Goal: Transaction & Acquisition: Purchase product/service

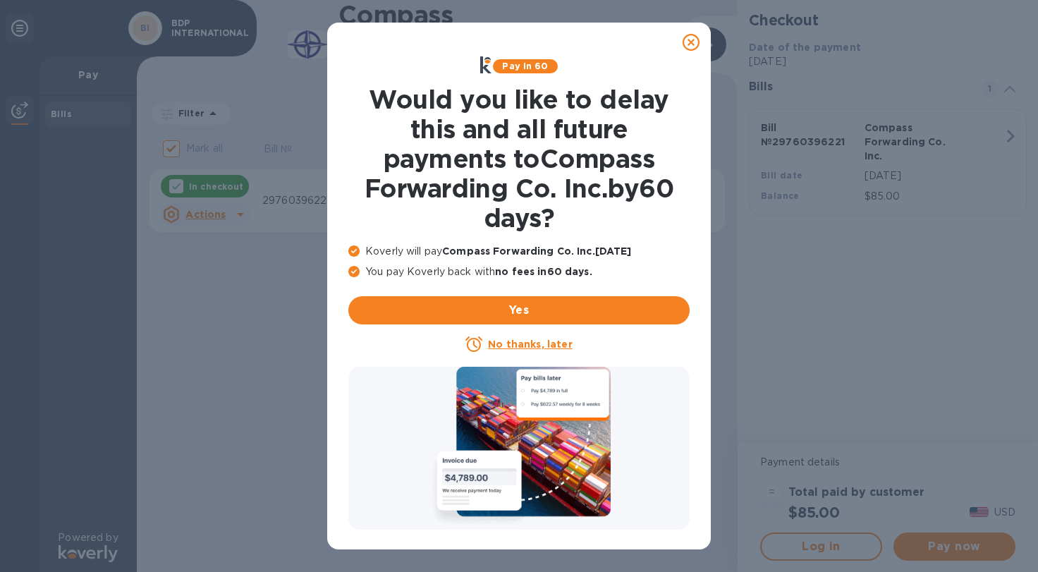
click at [507, 345] on u "No thanks, later" at bounding box center [530, 343] width 84 height 11
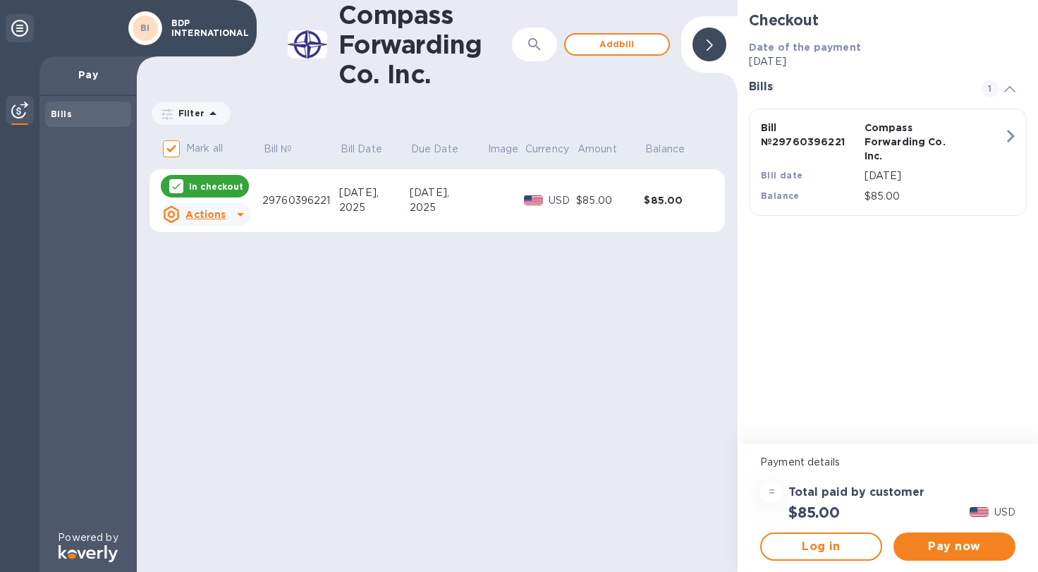
click at [171, 181] on icon at bounding box center [176, 185] width 11 height 11
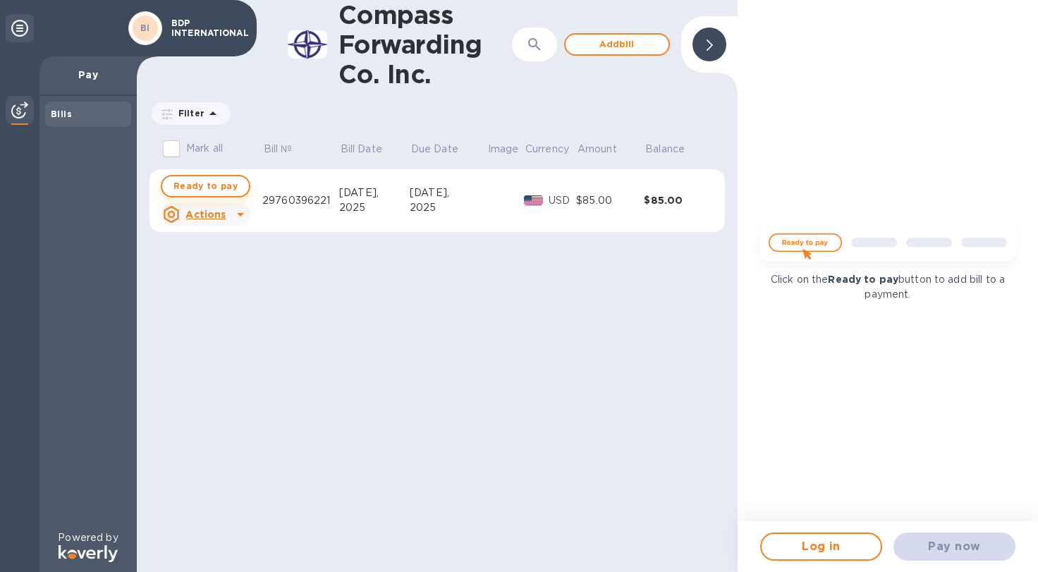
click at [196, 185] on span "Ready to pay" at bounding box center [205, 186] width 64 height 17
checkbox input "true"
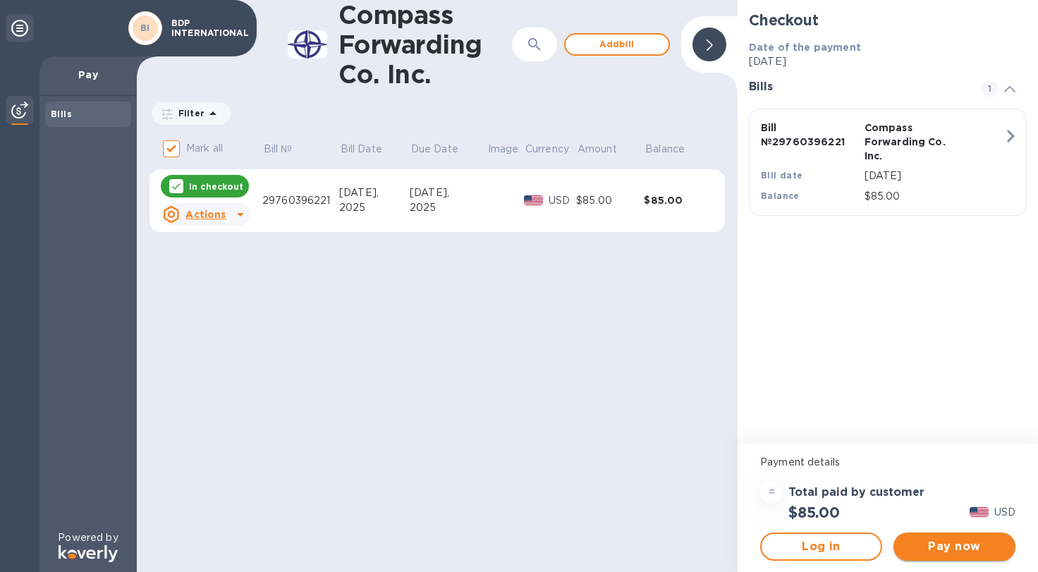
click at [950, 545] on span "Pay now" at bounding box center [953, 546] width 99 height 17
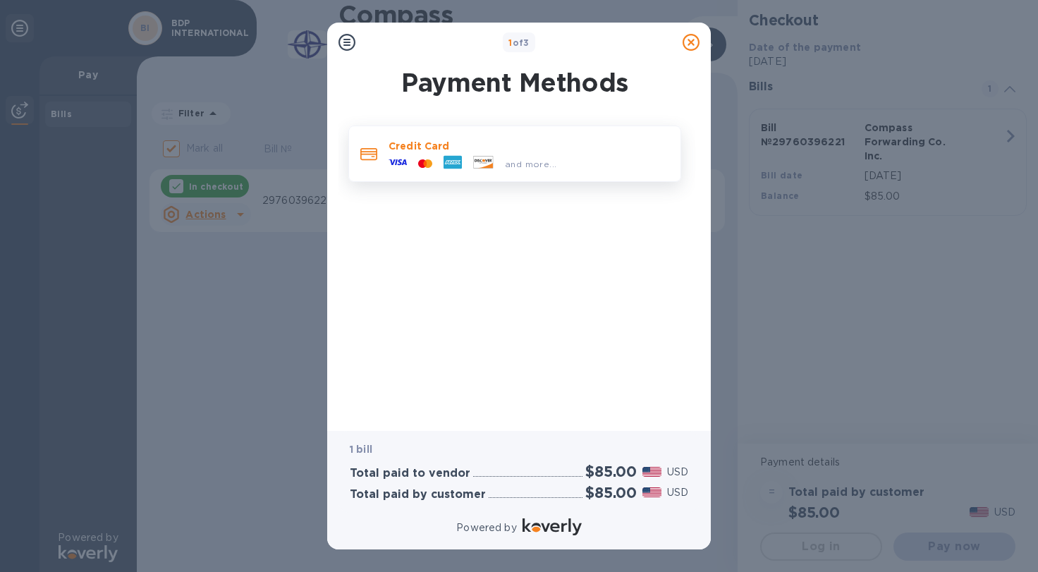
click at [419, 158] on div at bounding box center [424, 163] width 25 height 13
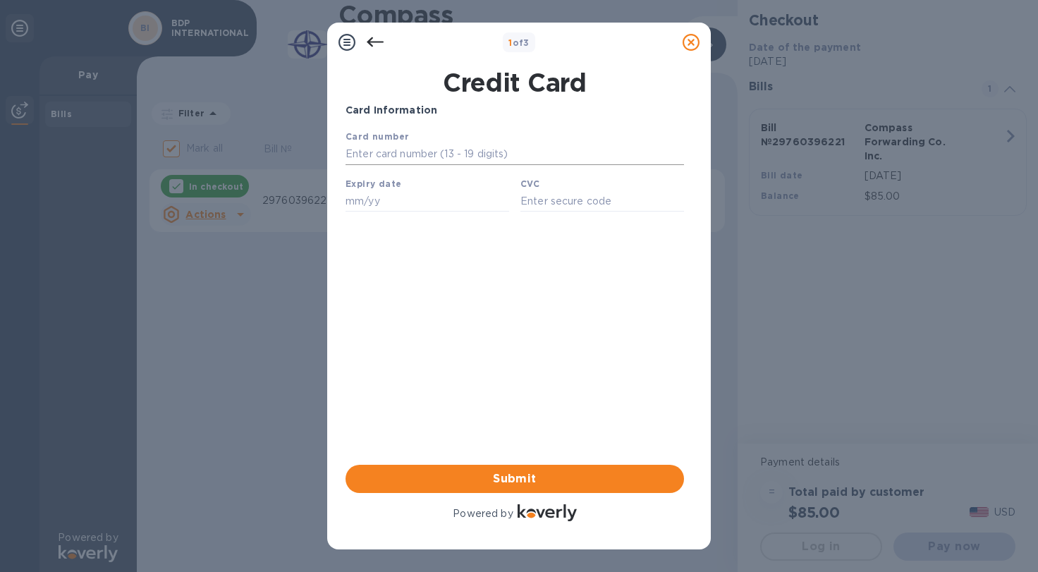
click at [376, 148] on input "text" at bounding box center [514, 154] width 338 height 21
type input "[CREDIT_CARD_NUMBER]"
type input "0"
type input "09/25"
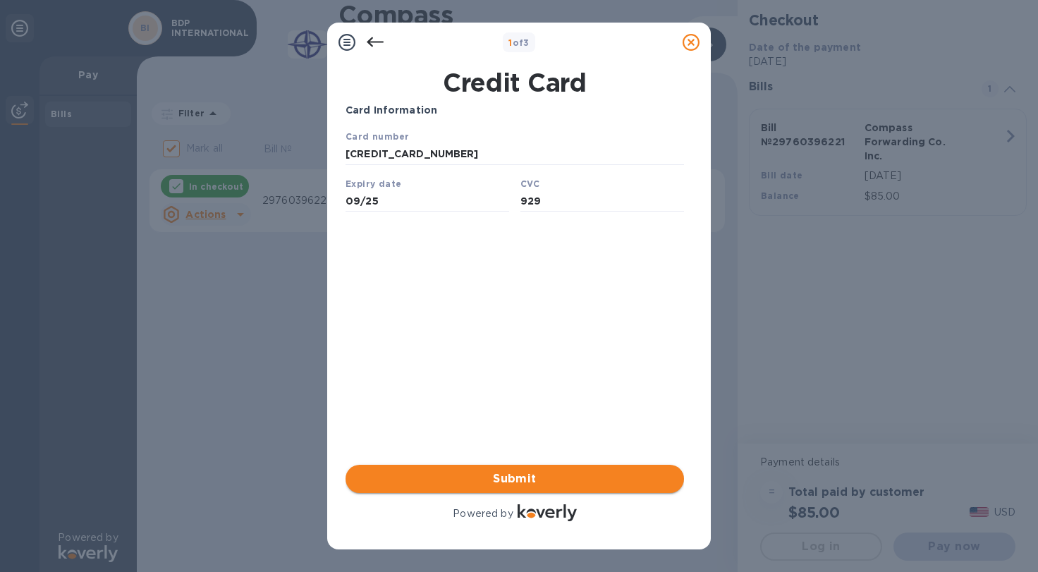
type input "929"
click at [433, 479] on span "Submit" at bounding box center [515, 478] width 316 height 17
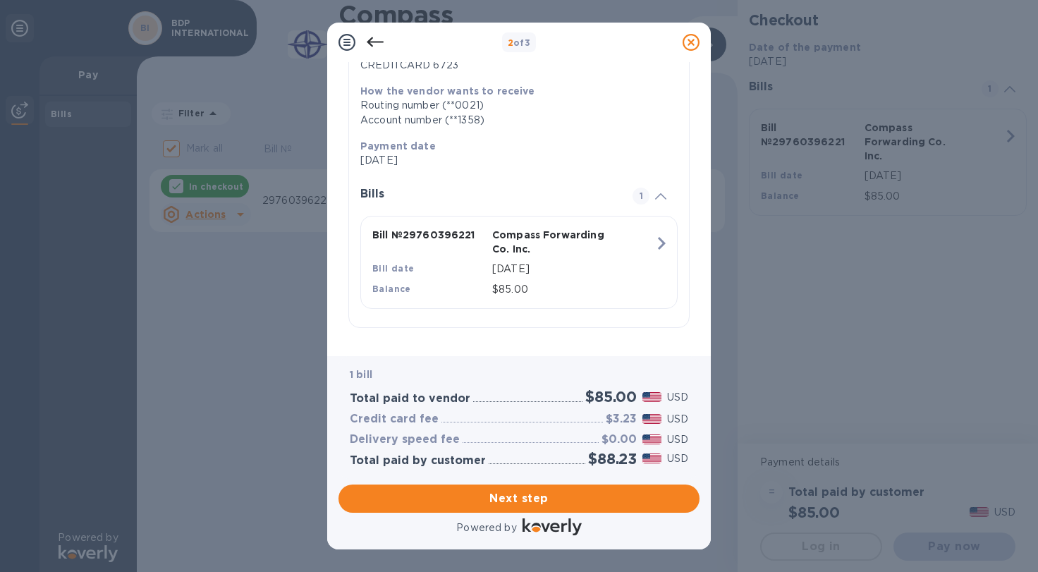
scroll to position [30, 0]
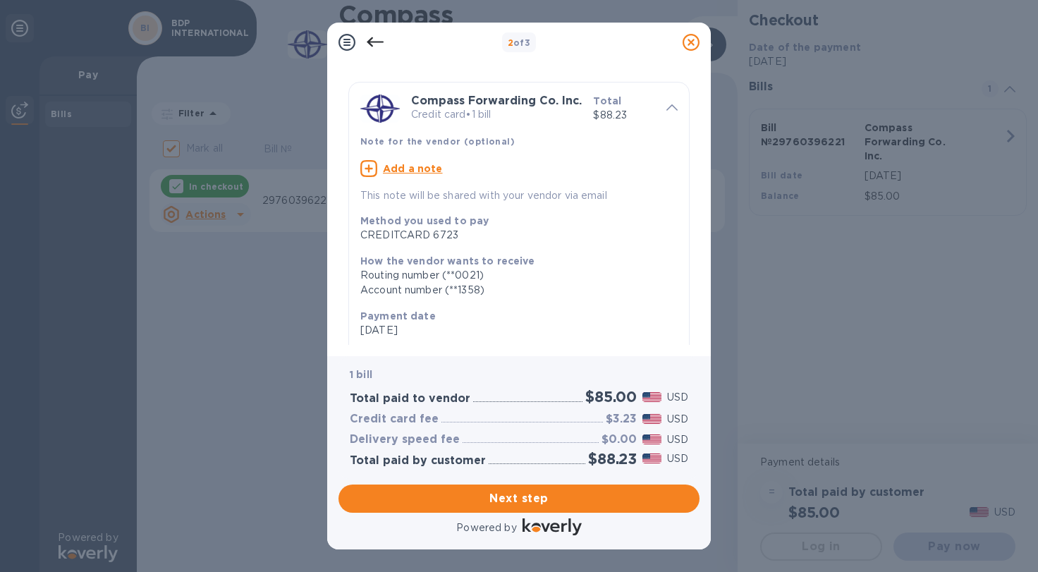
click at [689, 39] on icon at bounding box center [690, 42] width 17 height 17
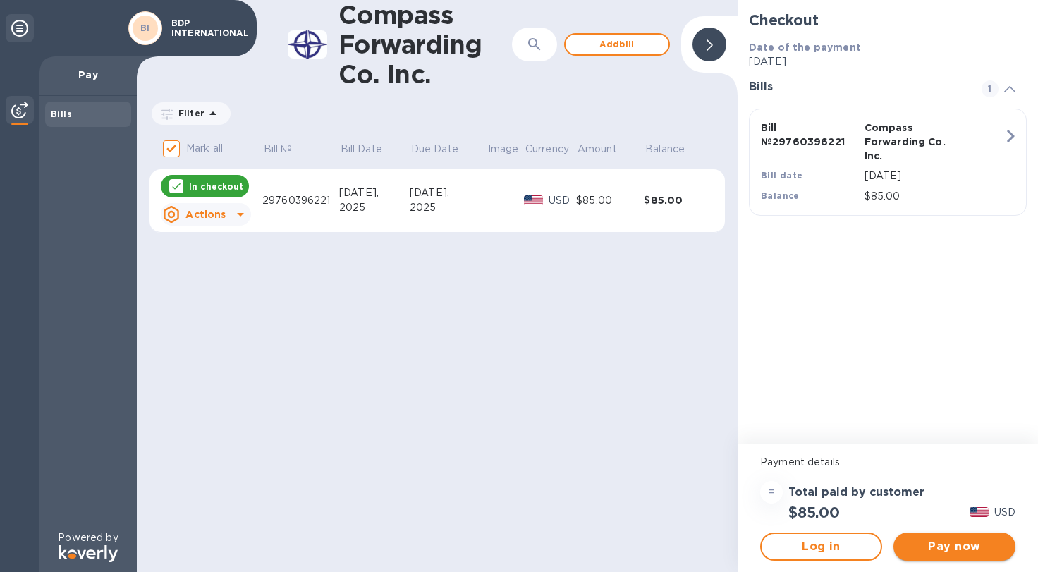
click at [952, 547] on span "Pay now" at bounding box center [953, 546] width 99 height 17
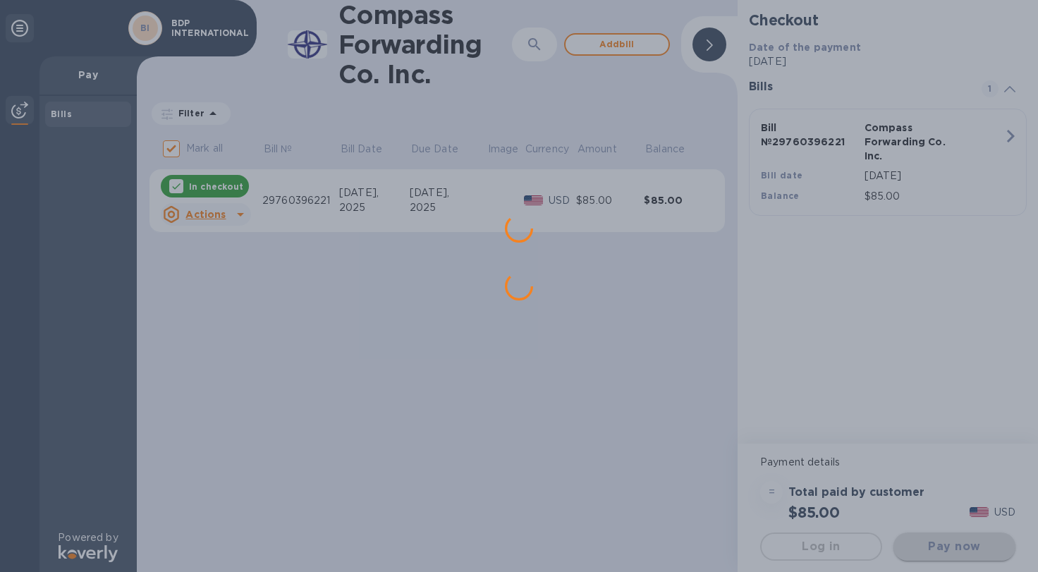
scroll to position [0, 0]
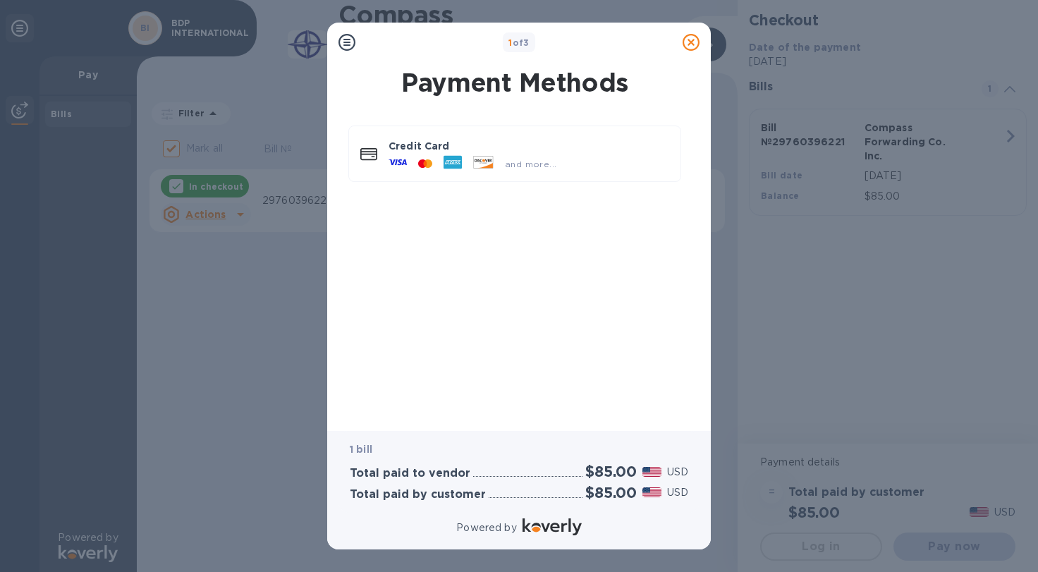
click at [688, 47] on icon at bounding box center [690, 42] width 17 height 17
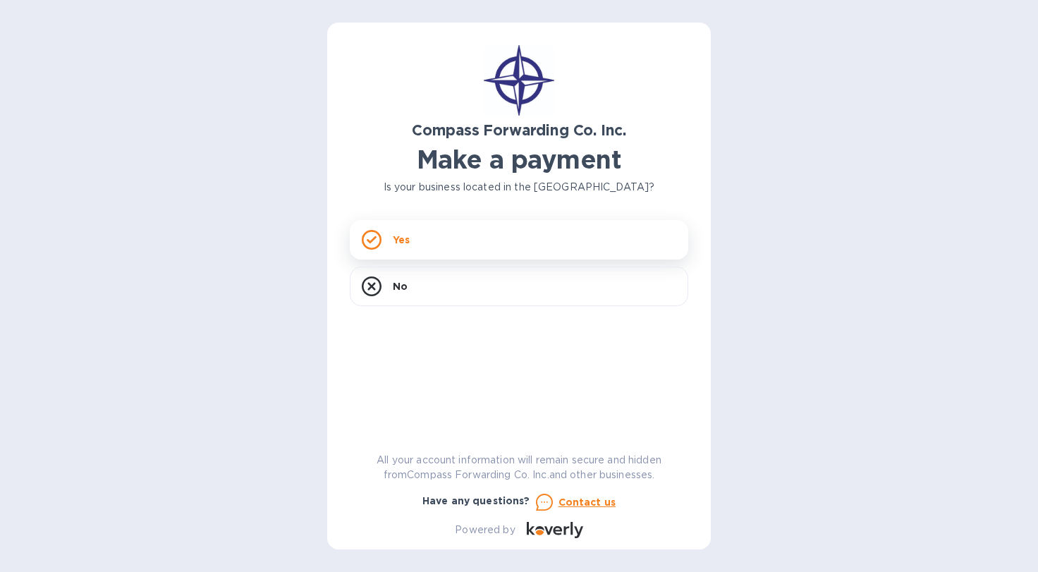
click at [443, 242] on div "Yes" at bounding box center [519, 239] width 338 height 39
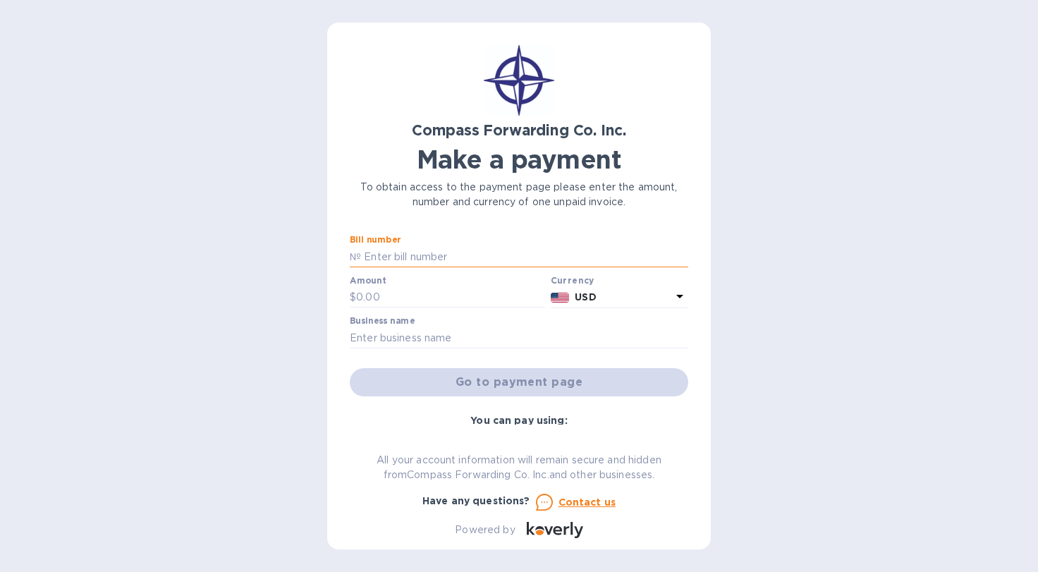
click at [402, 254] on input "text" at bounding box center [524, 256] width 327 height 21
type input "29760396221"
type input "85"
type input "BDP INTERNATIONAL"
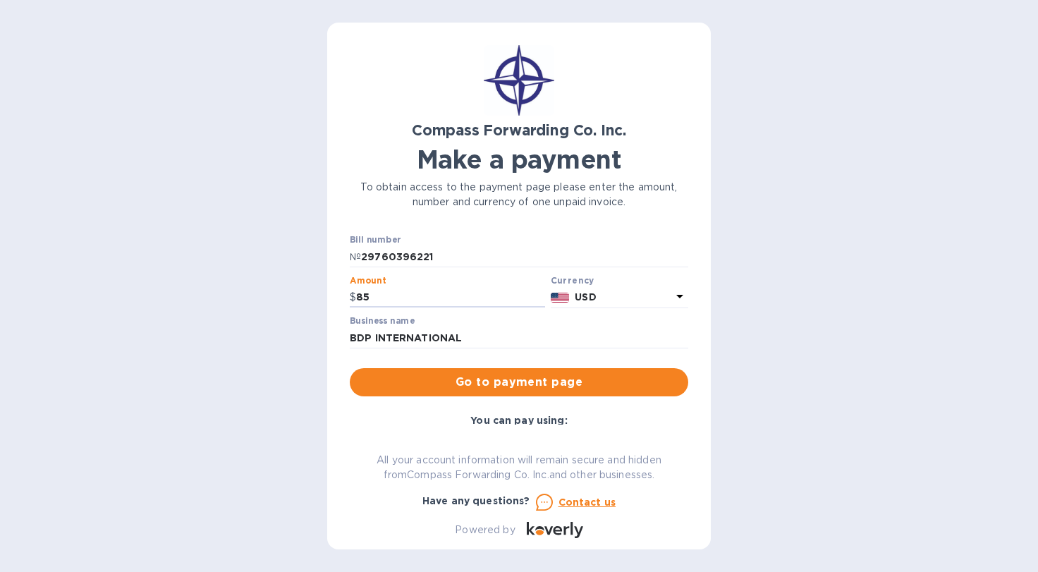
click at [432, 385] on span "Go to payment page" at bounding box center [519, 382] width 316 height 17
